Goal: Task Accomplishment & Management: Use online tool/utility

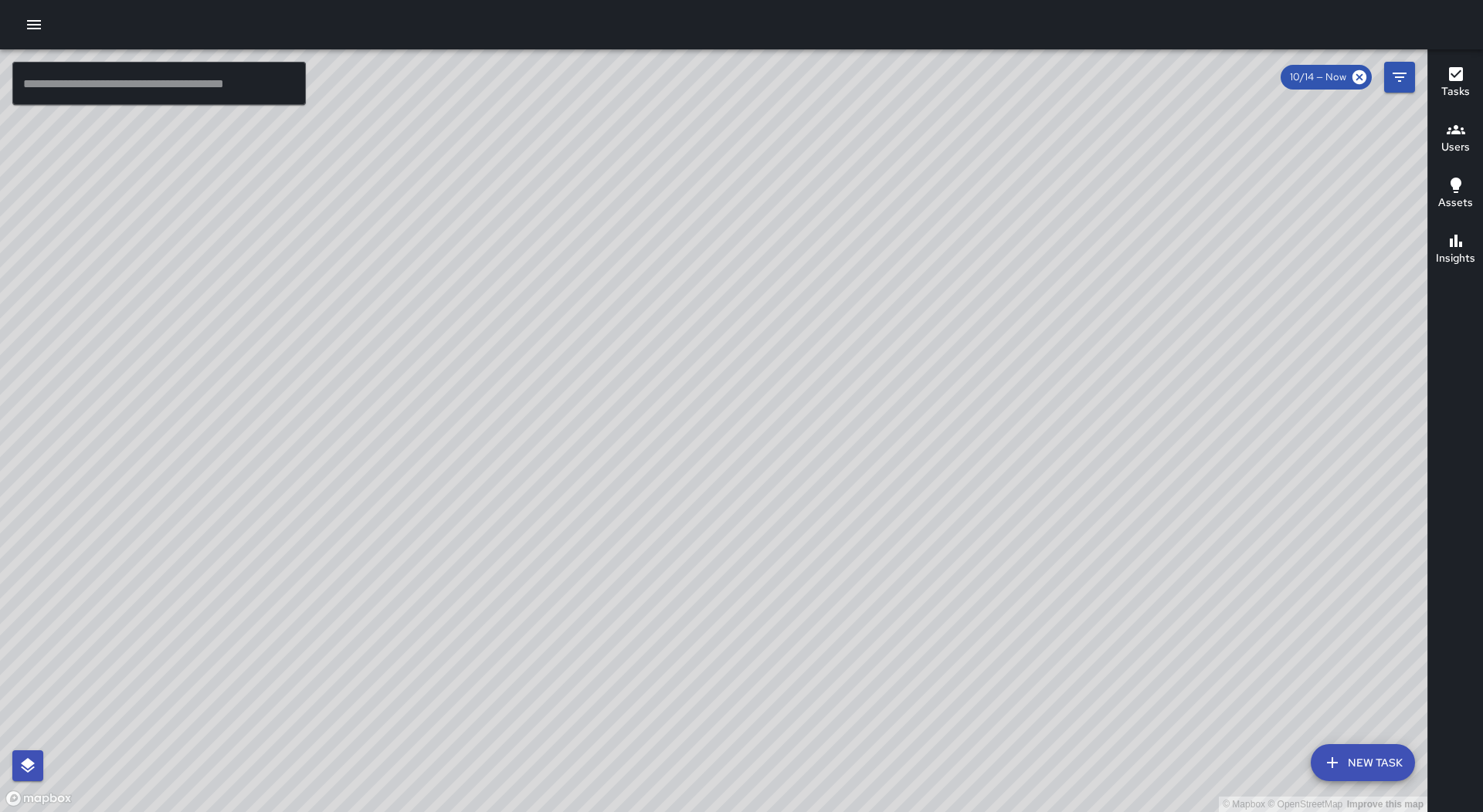
drag, startPoint x: 753, startPoint y: 430, endPoint x: 868, endPoint y: 453, distance: 117.3
click at [868, 453] on div "© Mapbox © OpenStreetMap Improve this map" at bounding box center [714, 431] width 1427 height 763
click at [38, 33] on icon "button" at bounding box center [34, 25] width 19 height 19
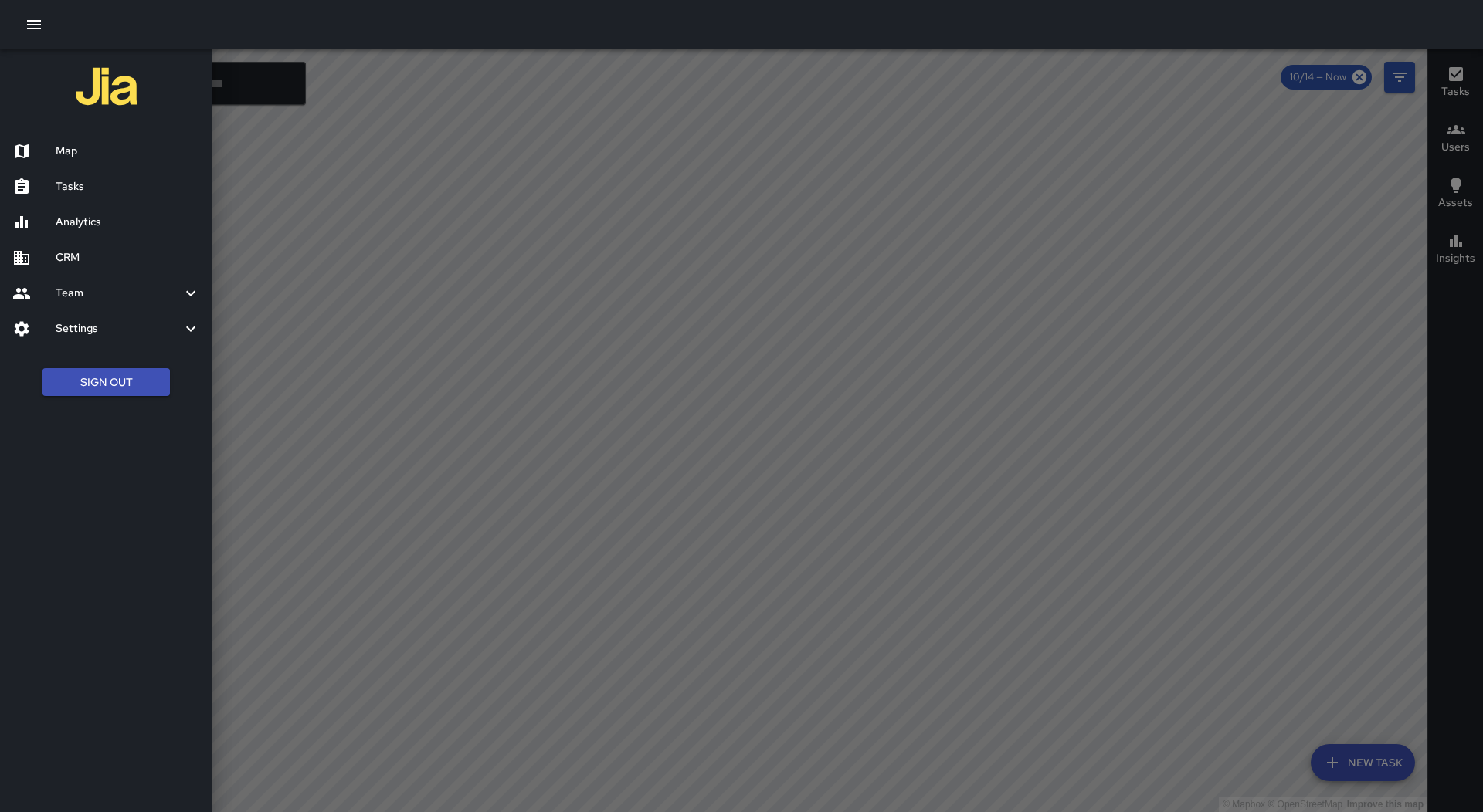
click at [89, 176] on div "Tasks" at bounding box center [106, 186] width 212 height 35
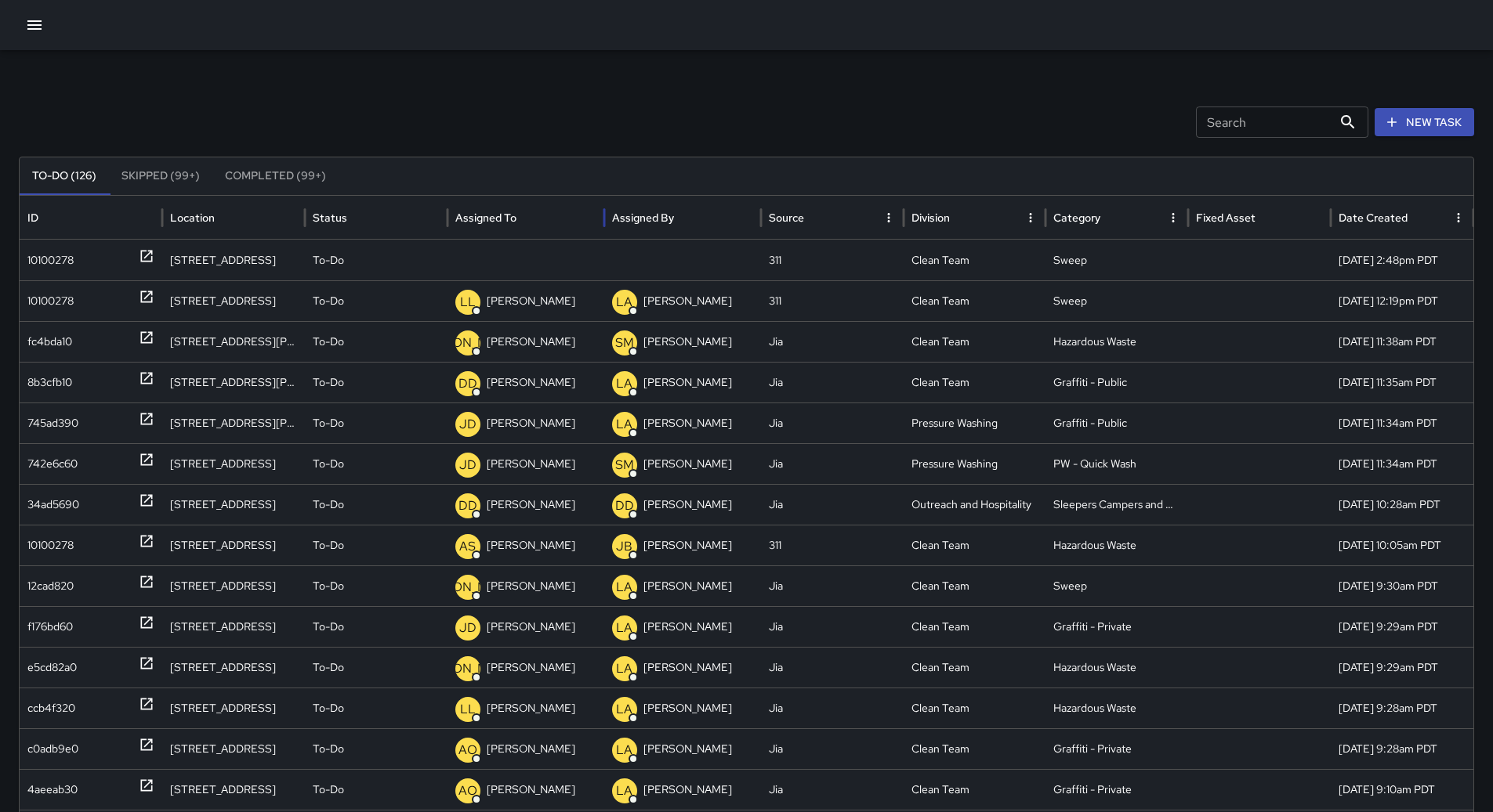
click at [541, 215] on div "Assigned To" at bounding box center [525, 217] width 141 height 43
click at [69, 260] on div "10100278" at bounding box center [51, 260] width 47 height 40
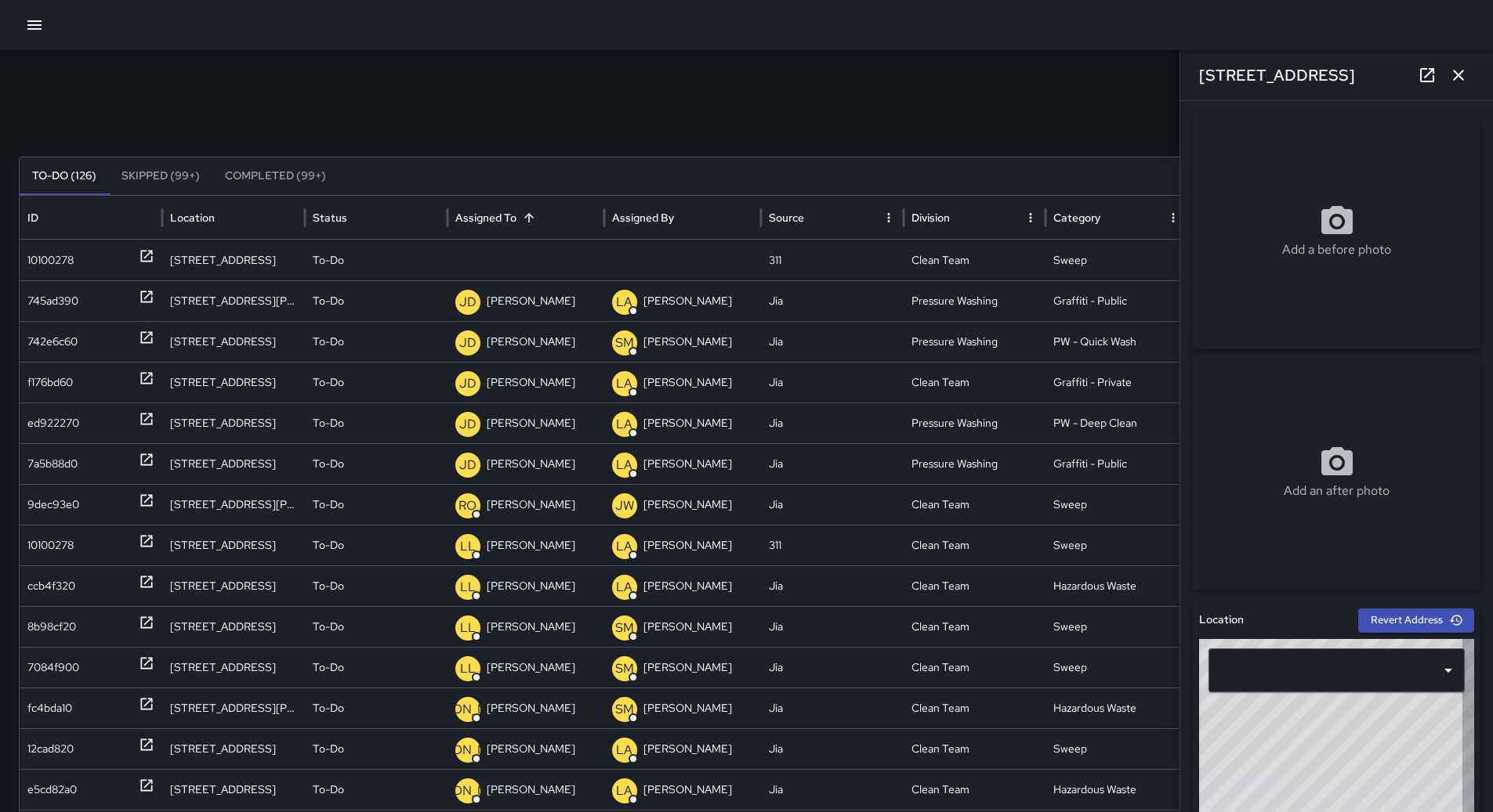
type input "**********"
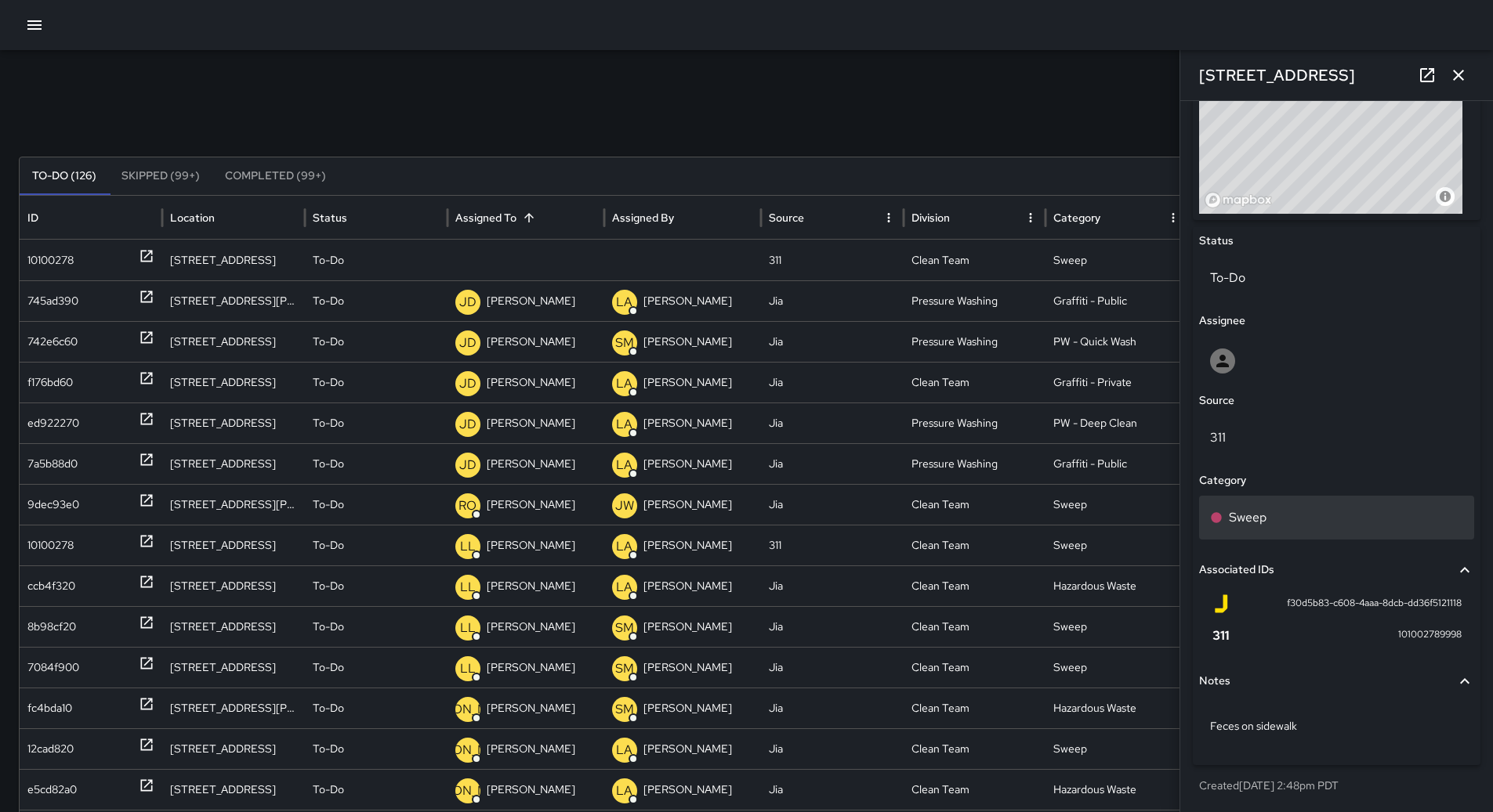
click at [1280, 516] on div "Sweep" at bounding box center [1337, 517] width 253 height 19
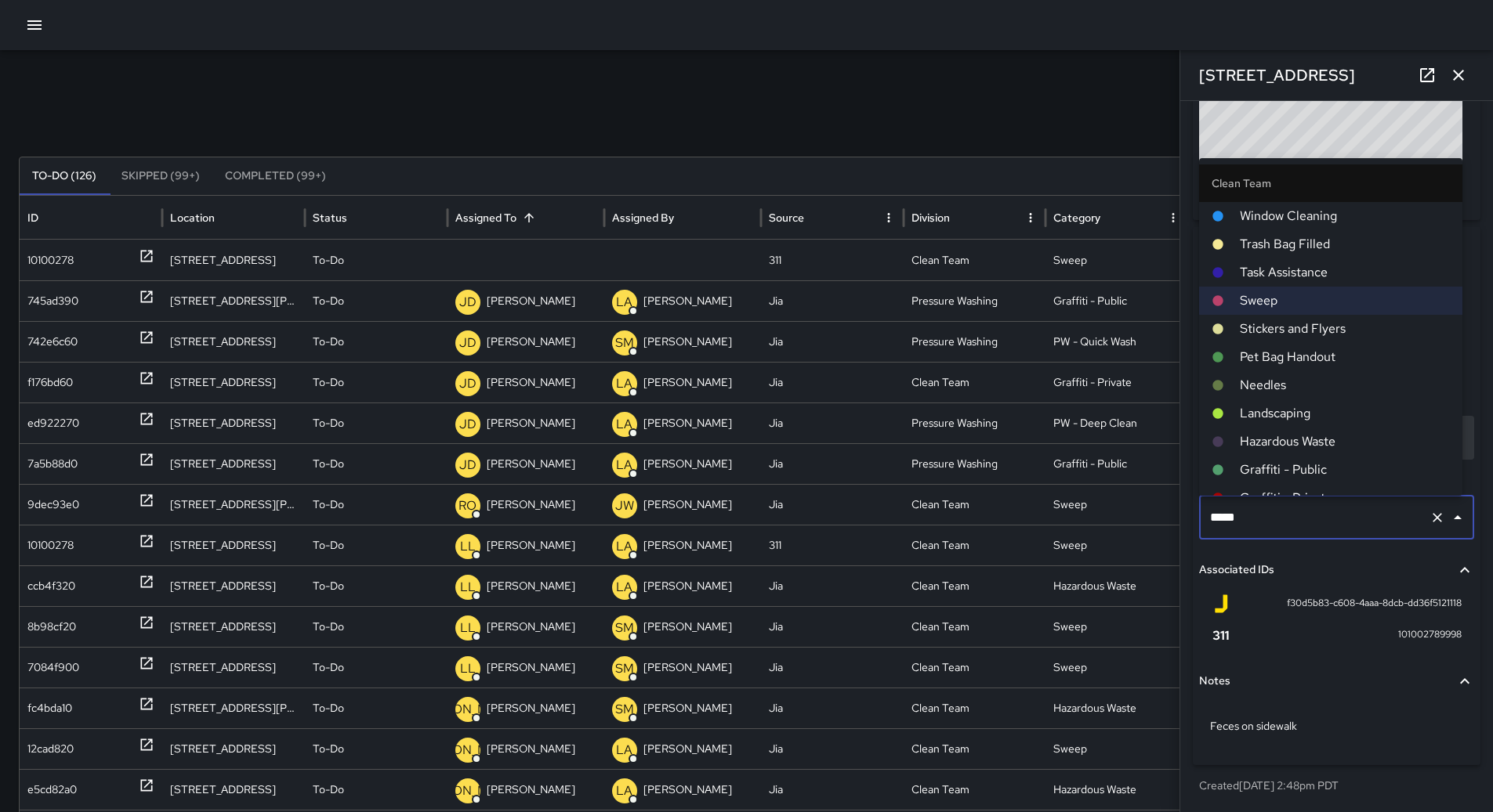
click at [1275, 435] on span "Hazardous Waste" at bounding box center [1345, 442] width 210 height 19
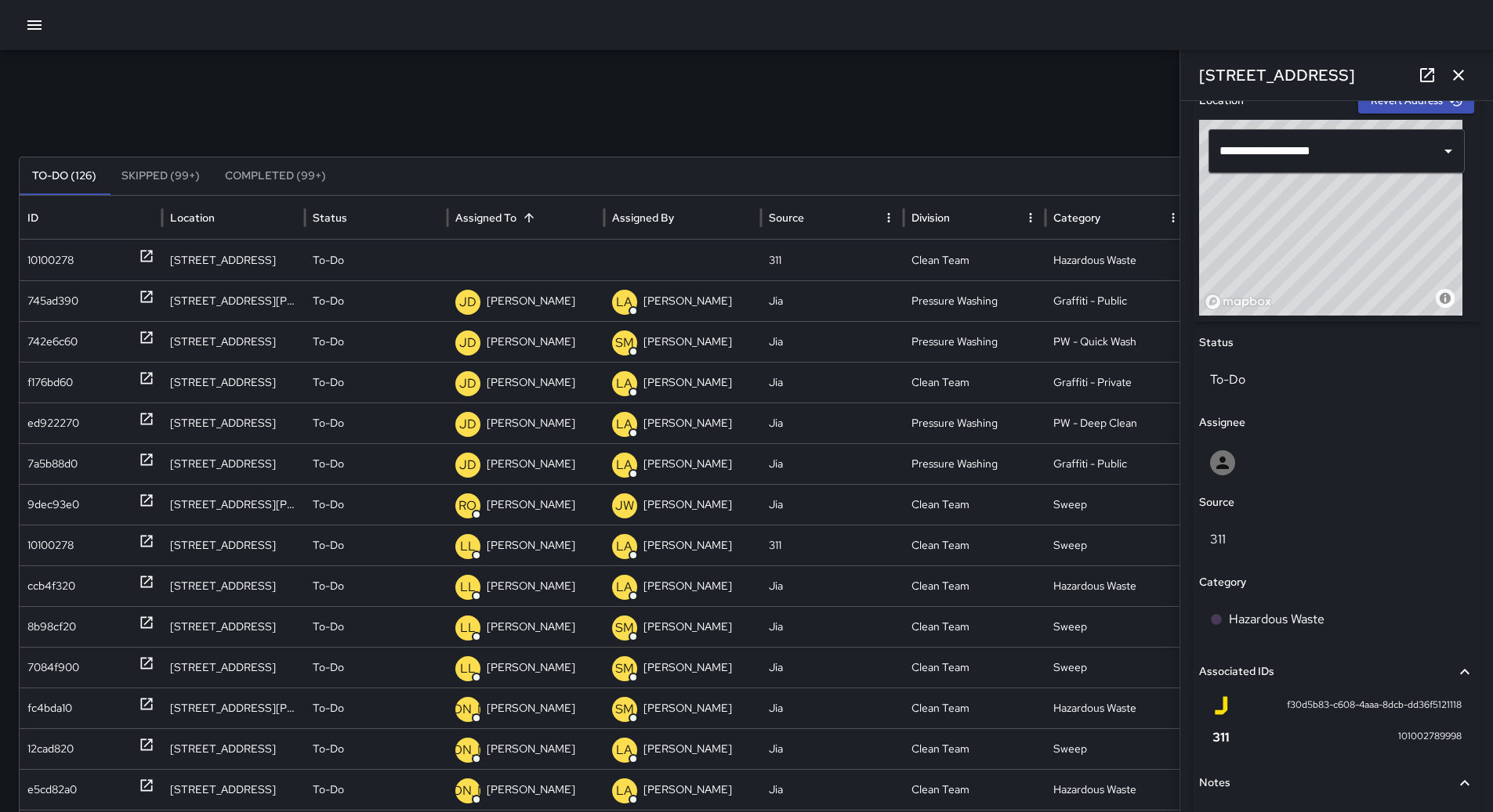
scroll to position [386, 0]
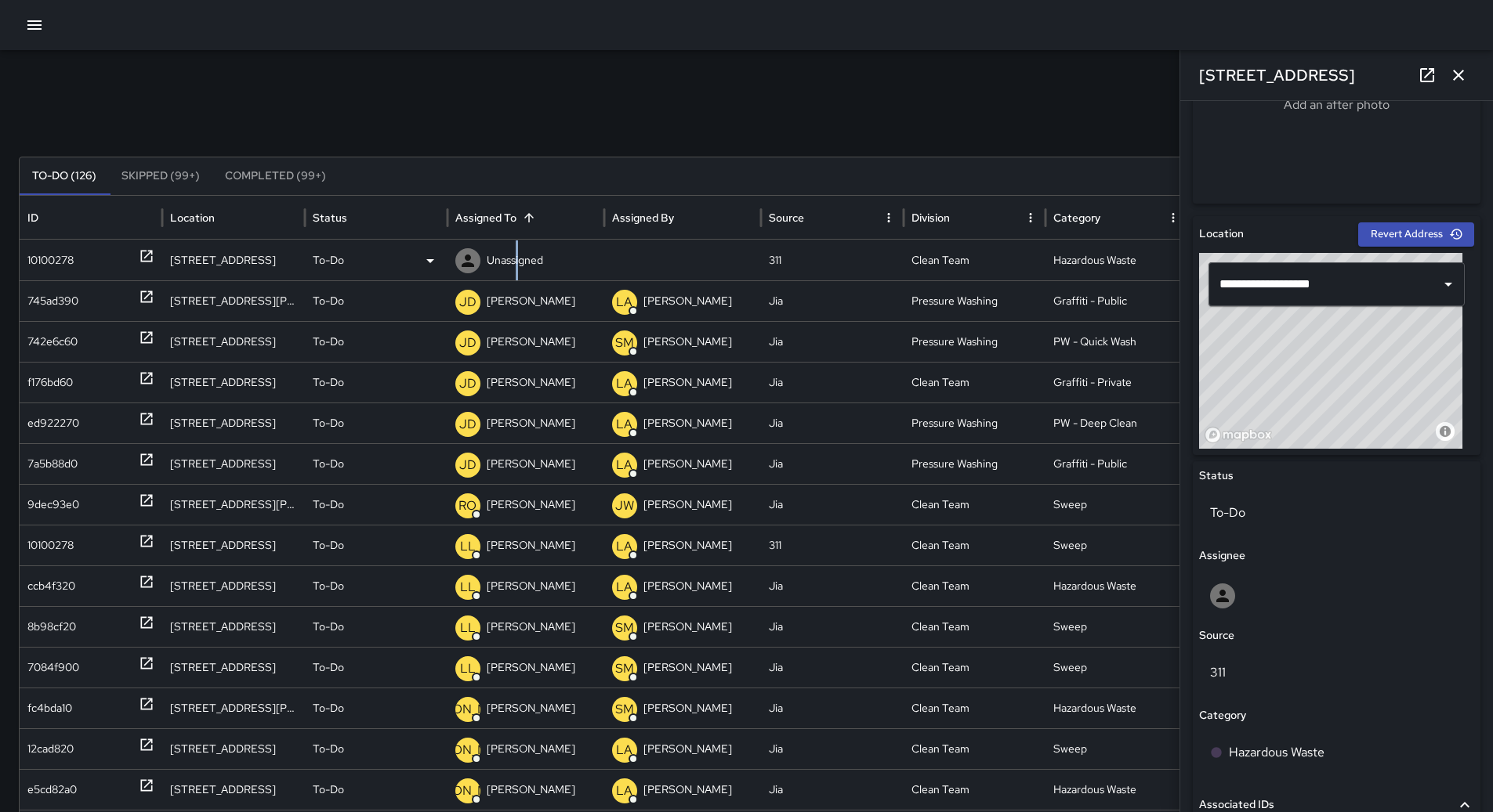
click at [512, 255] on p "Unassigned" at bounding box center [515, 260] width 57 height 40
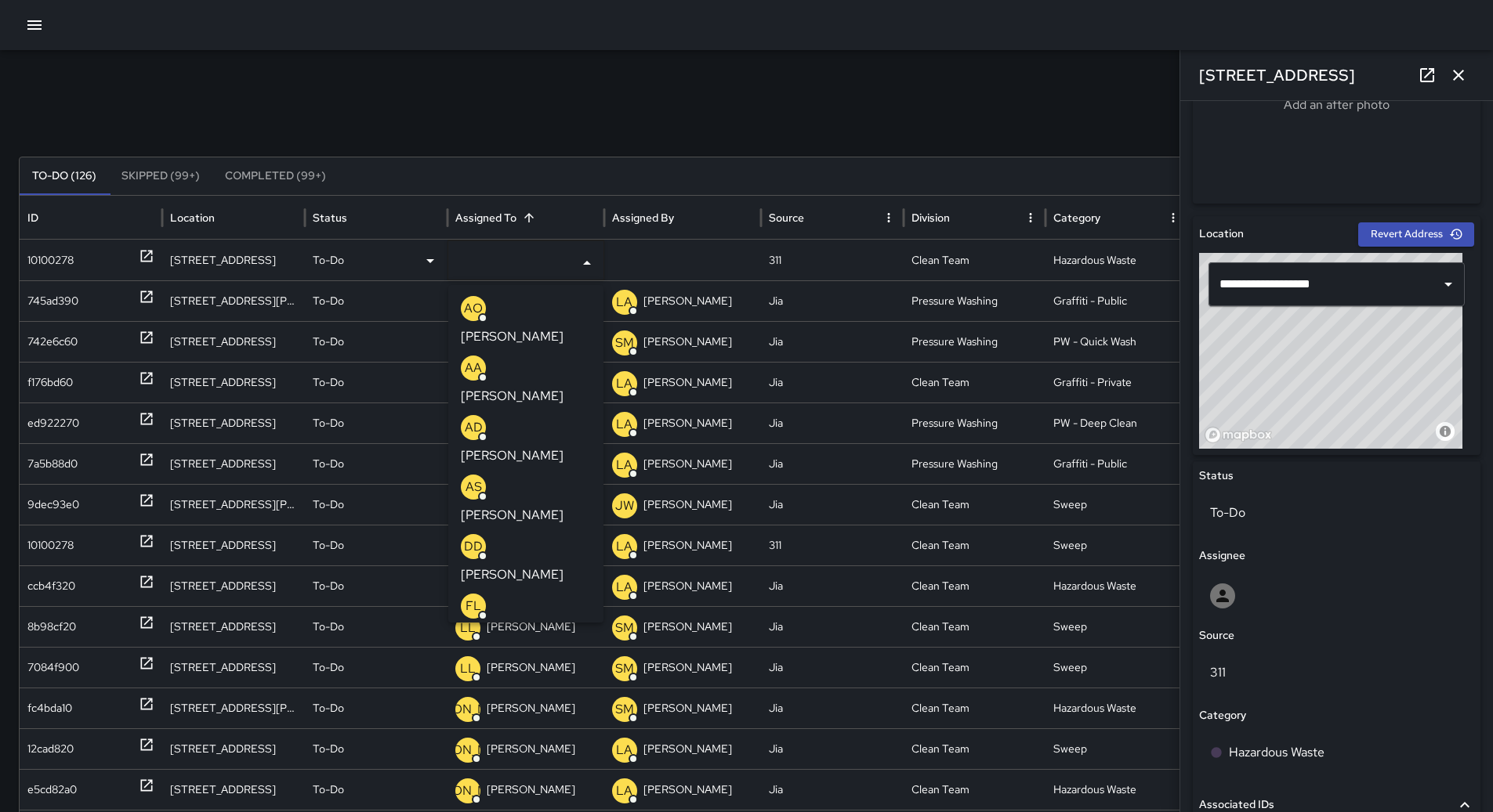
click at [523, 506] on p "[PERSON_NAME]" at bounding box center [512, 515] width 102 height 19
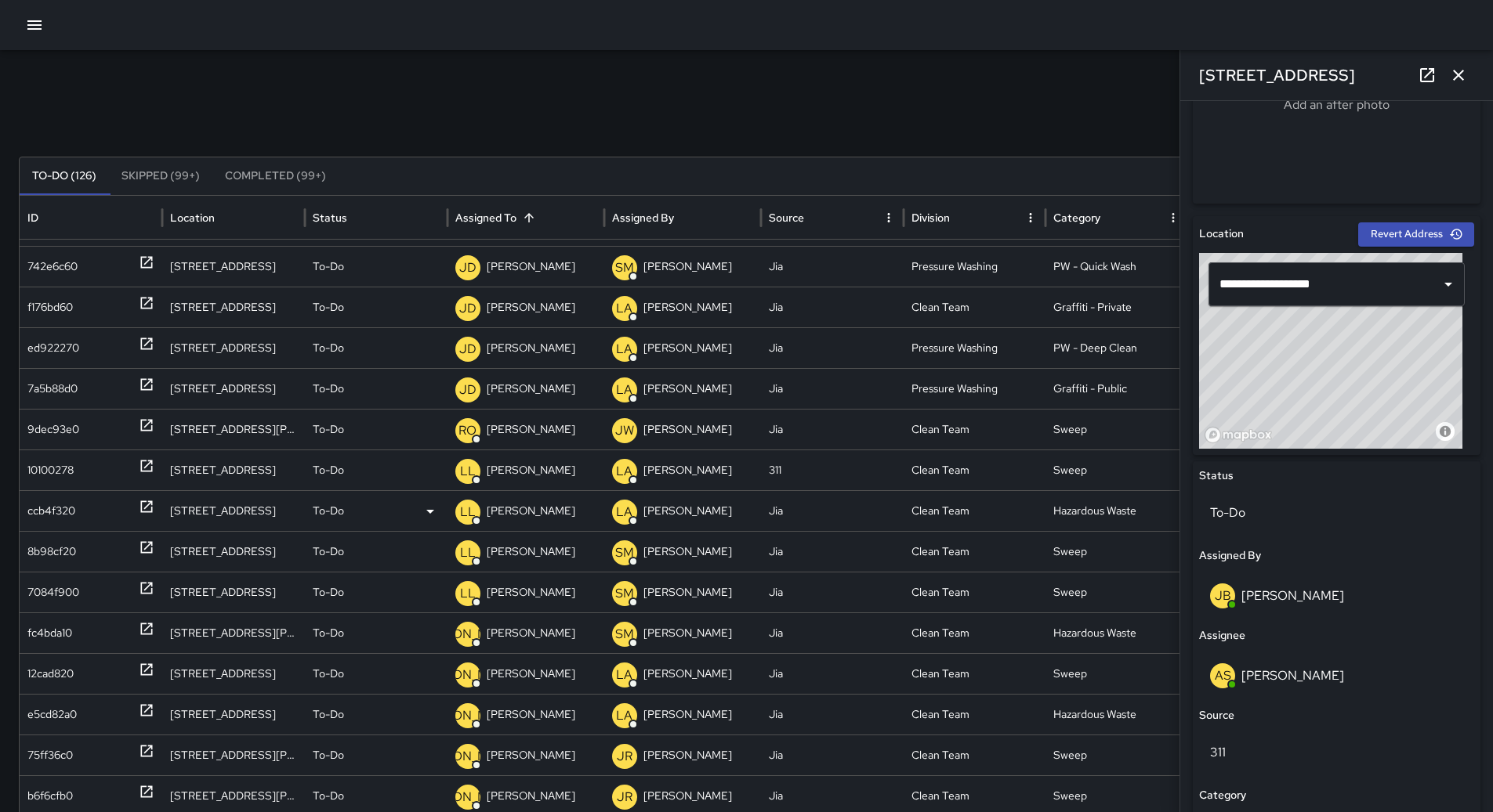
scroll to position [0, 0]
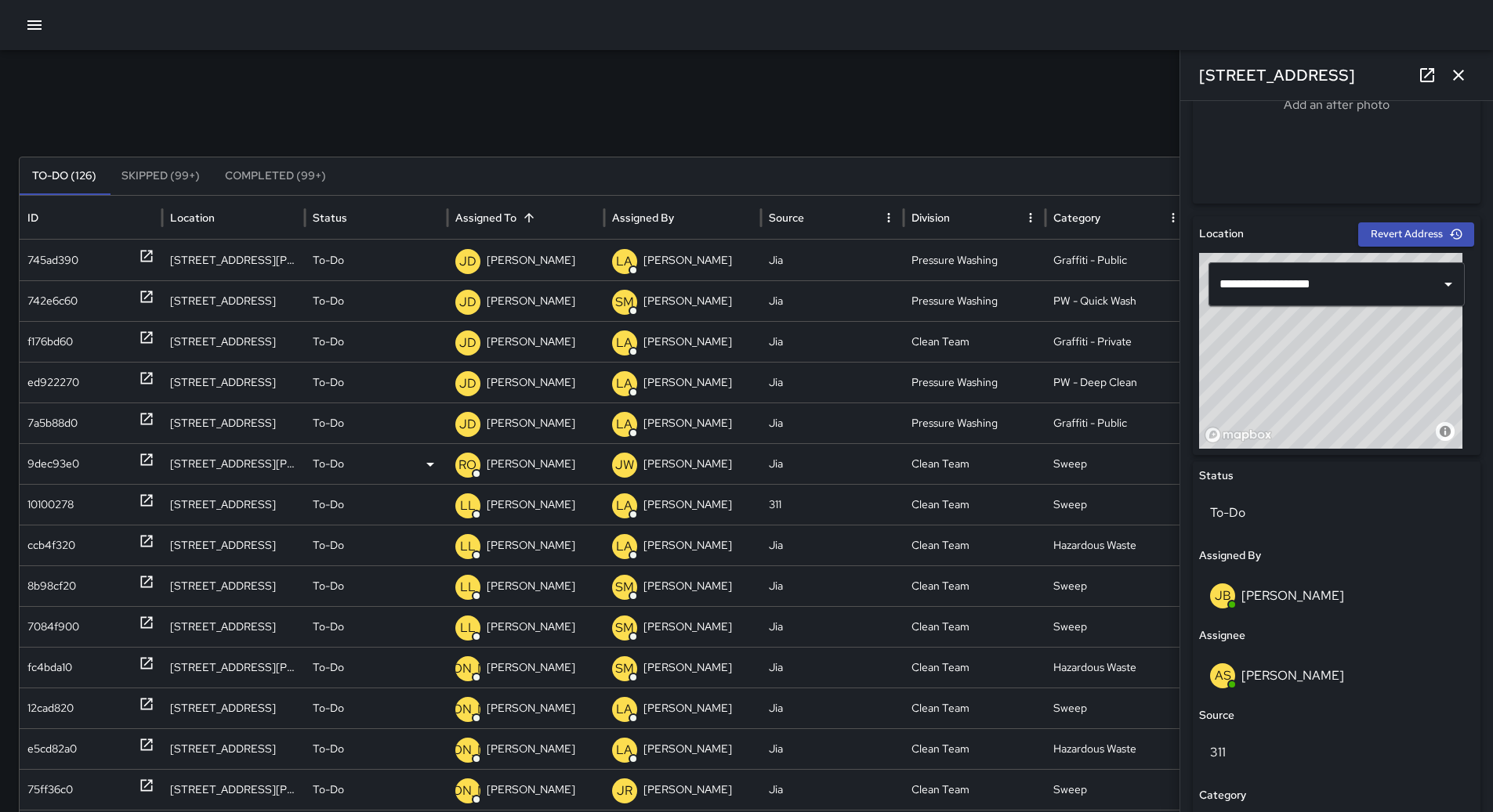
click at [42, 472] on div "9dec93e0" at bounding box center [53, 464] width 52 height 40
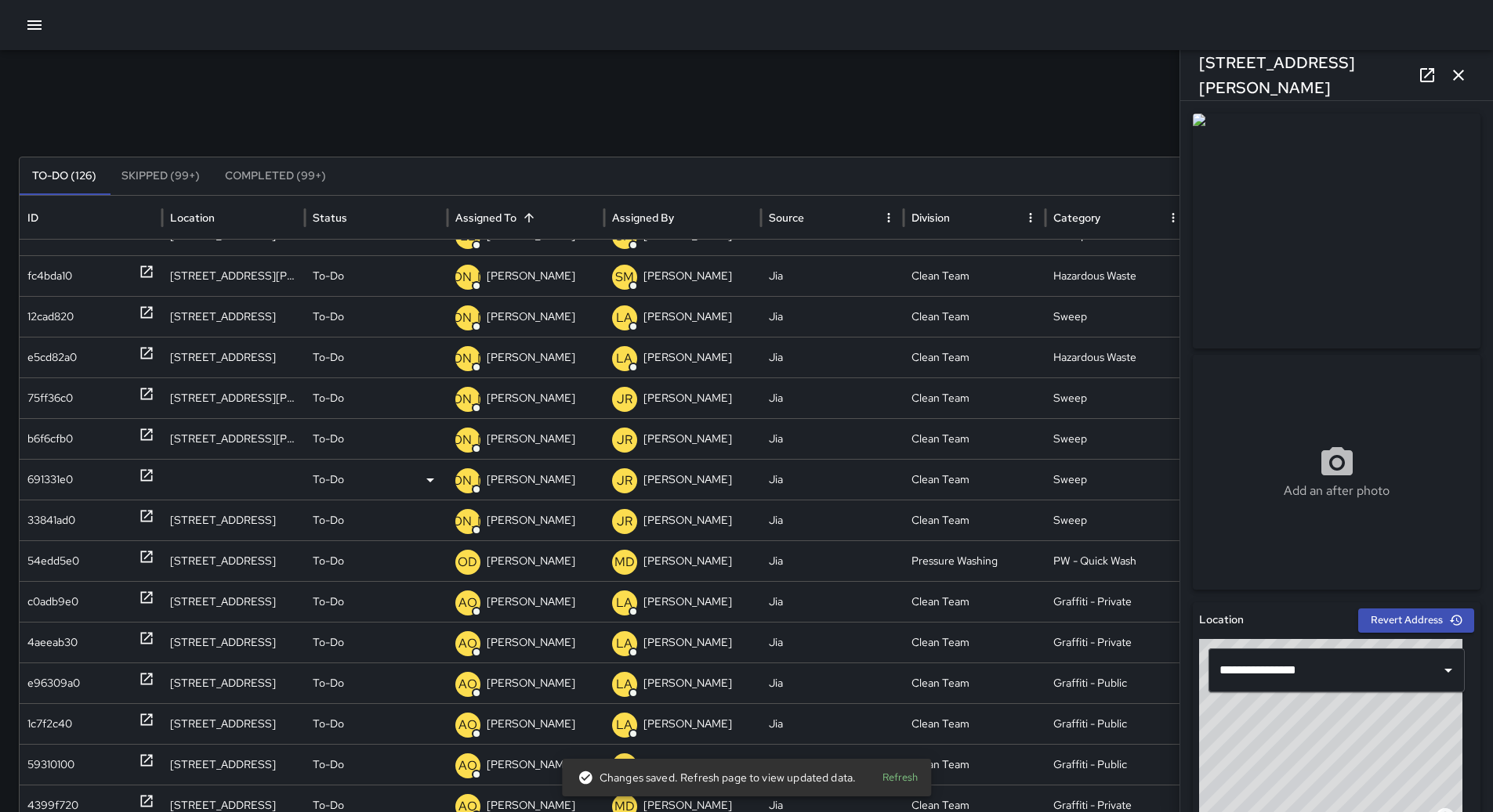
scroll to position [366, 0]
click at [82, 555] on div "54edd5e0" at bounding box center [91, 562] width 127 height 40
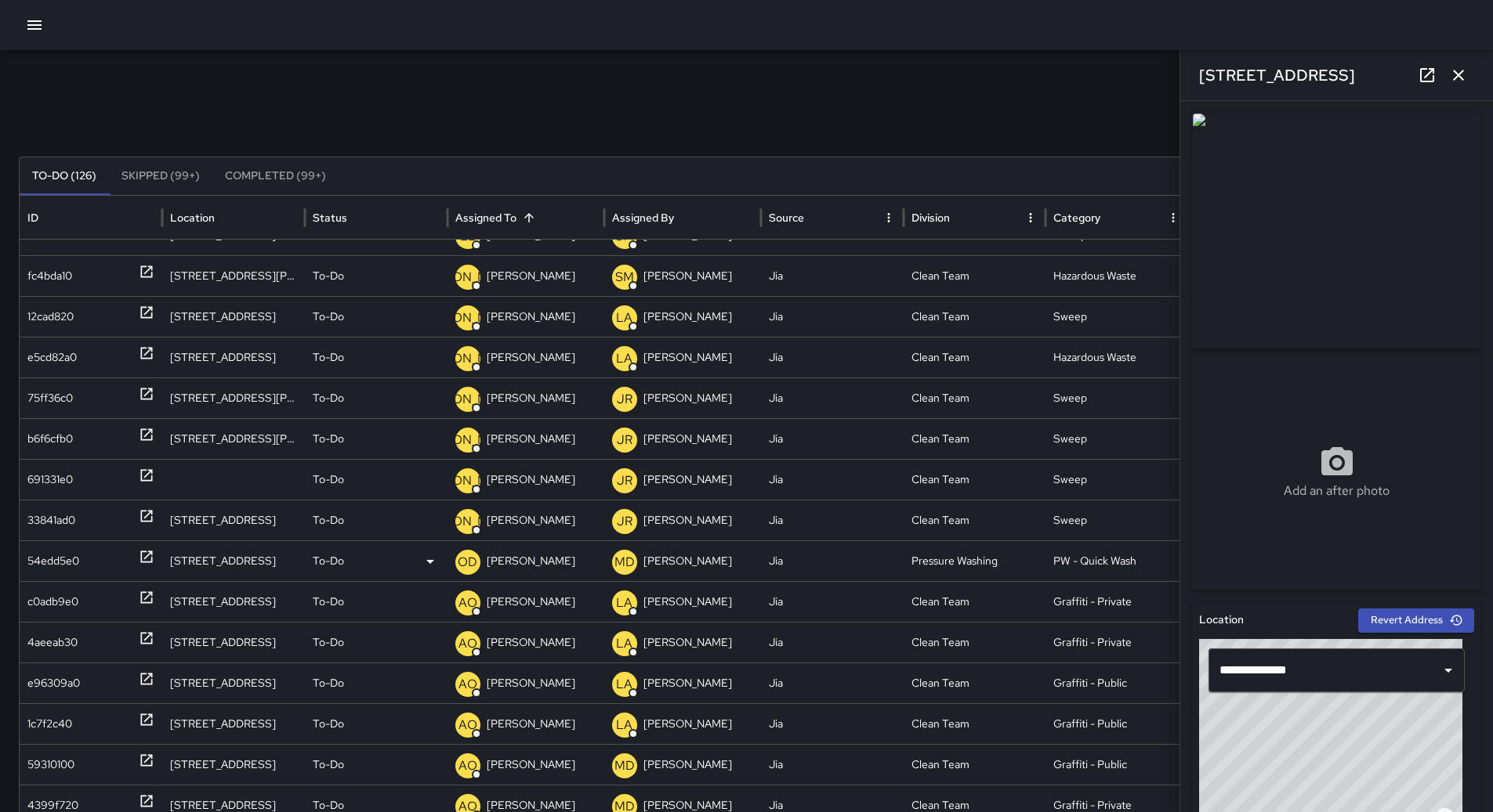
click at [529, 560] on p "[PERSON_NAME]" at bounding box center [531, 562] width 88 height 40
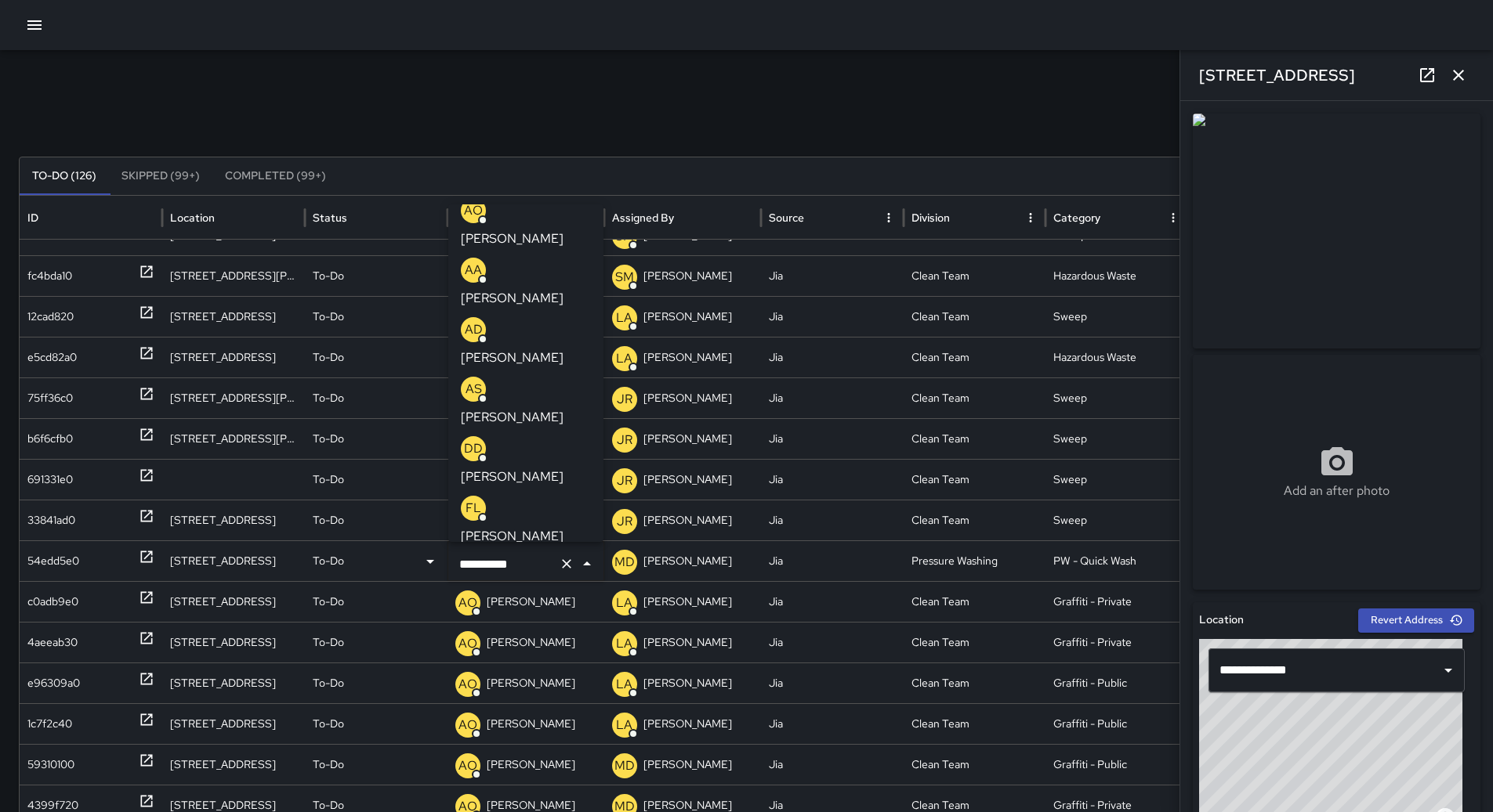
scroll to position [0, 0]
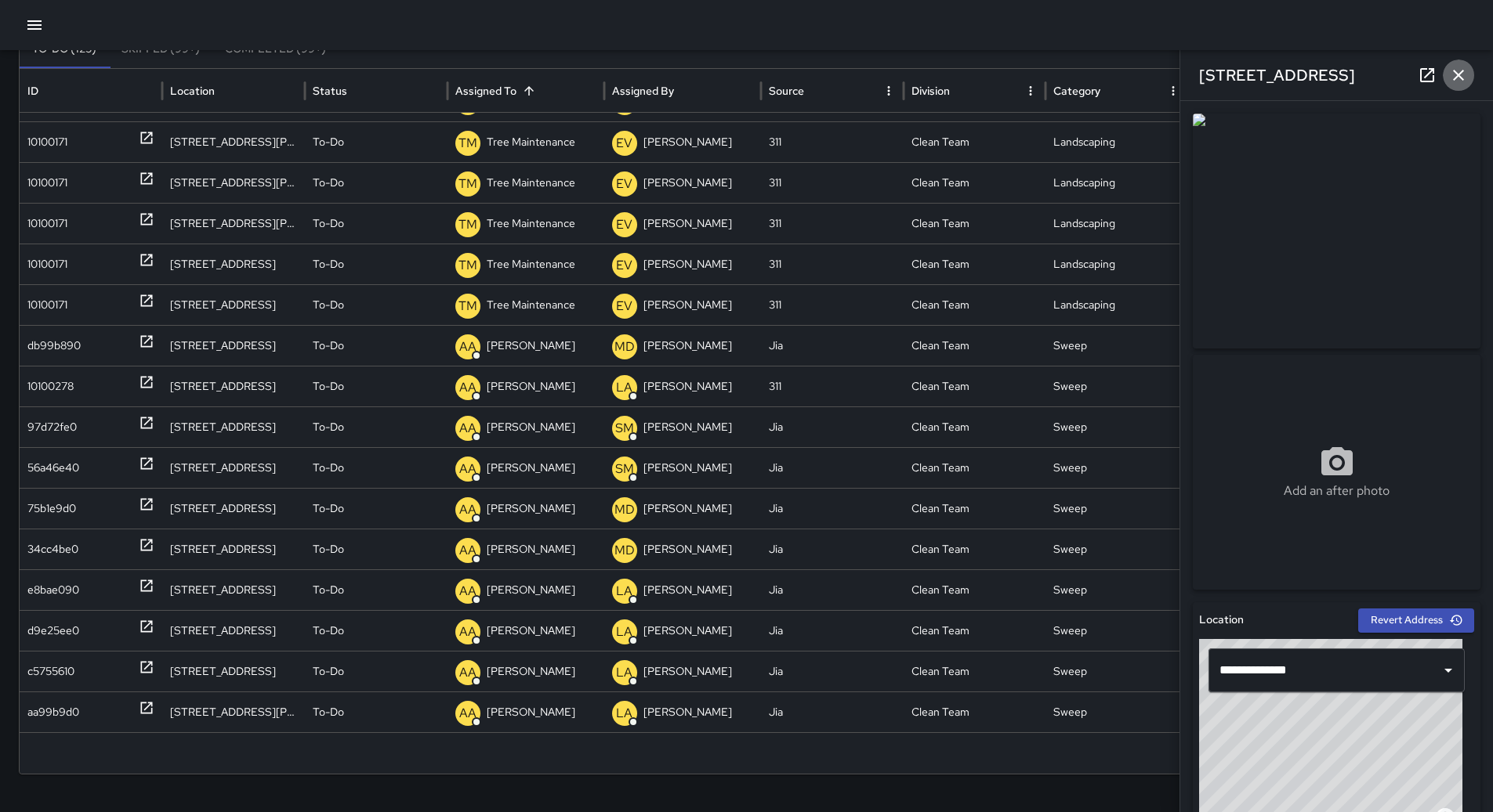
click at [1467, 71] on button "button" at bounding box center [1458, 76] width 32 height 32
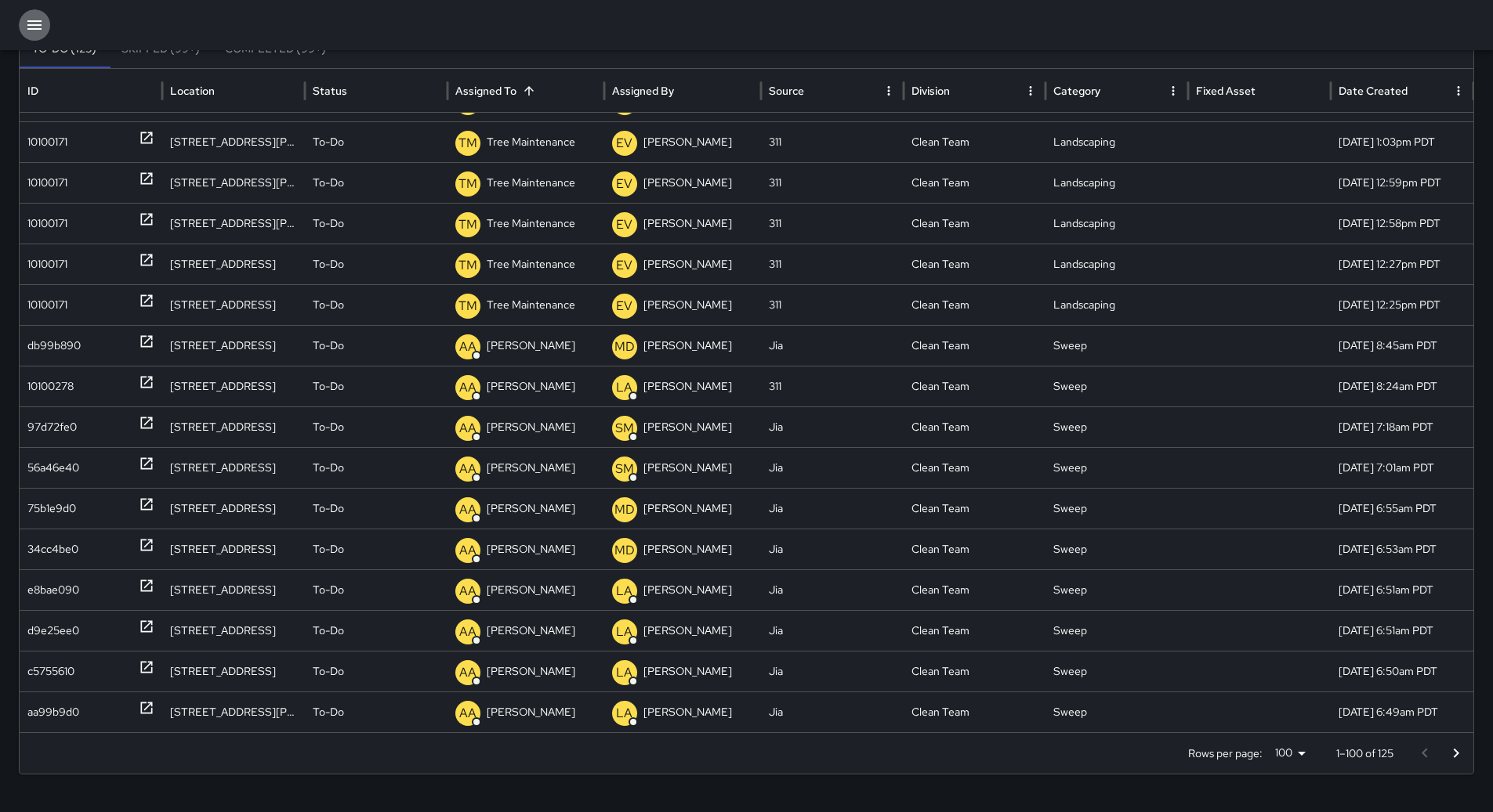
click at [42, 21] on icon "button" at bounding box center [34, 24] width 14 height 9
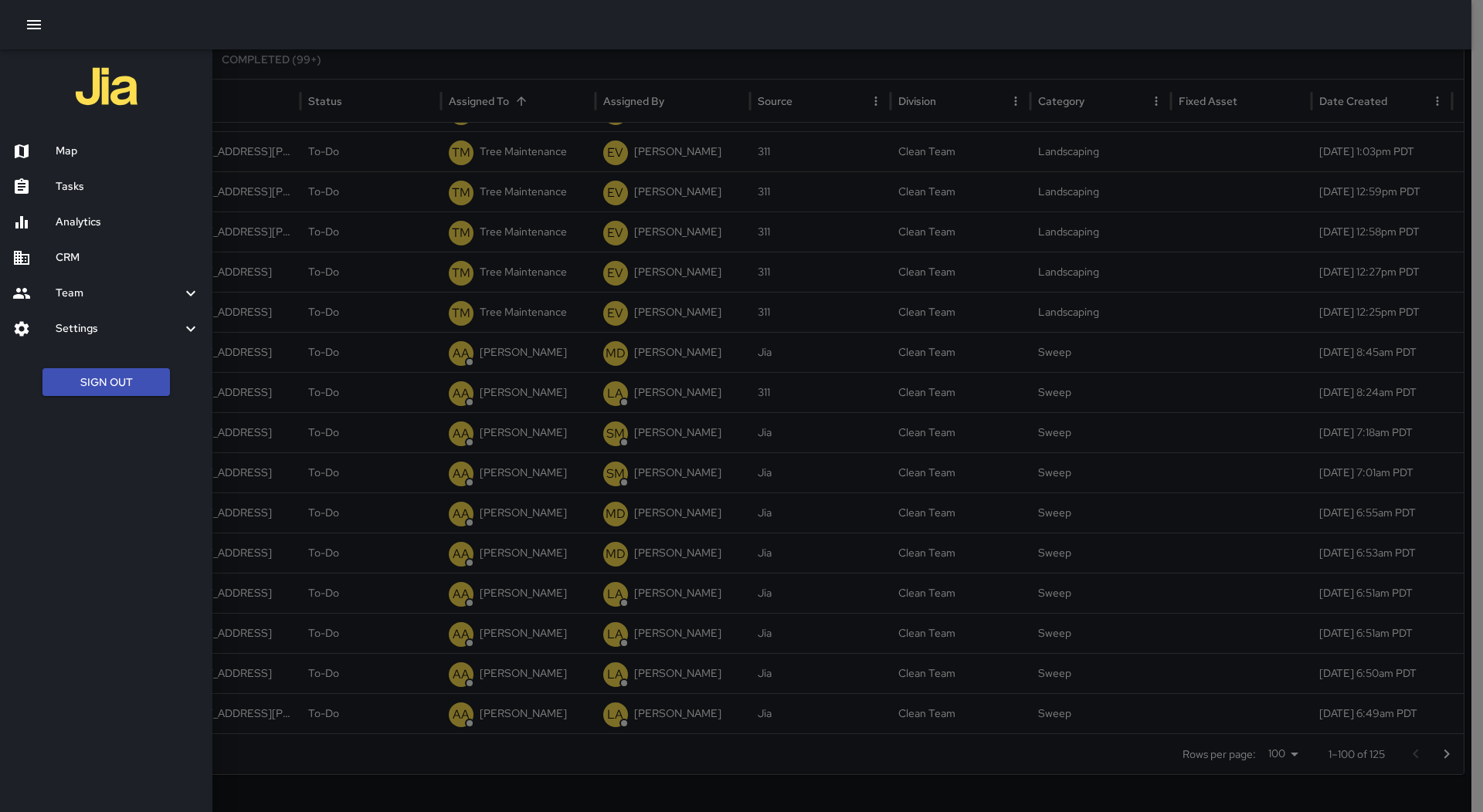
click at [86, 151] on h6 "Map" at bounding box center [128, 151] width 144 height 17
